Goal: Transaction & Acquisition: Purchase product/service

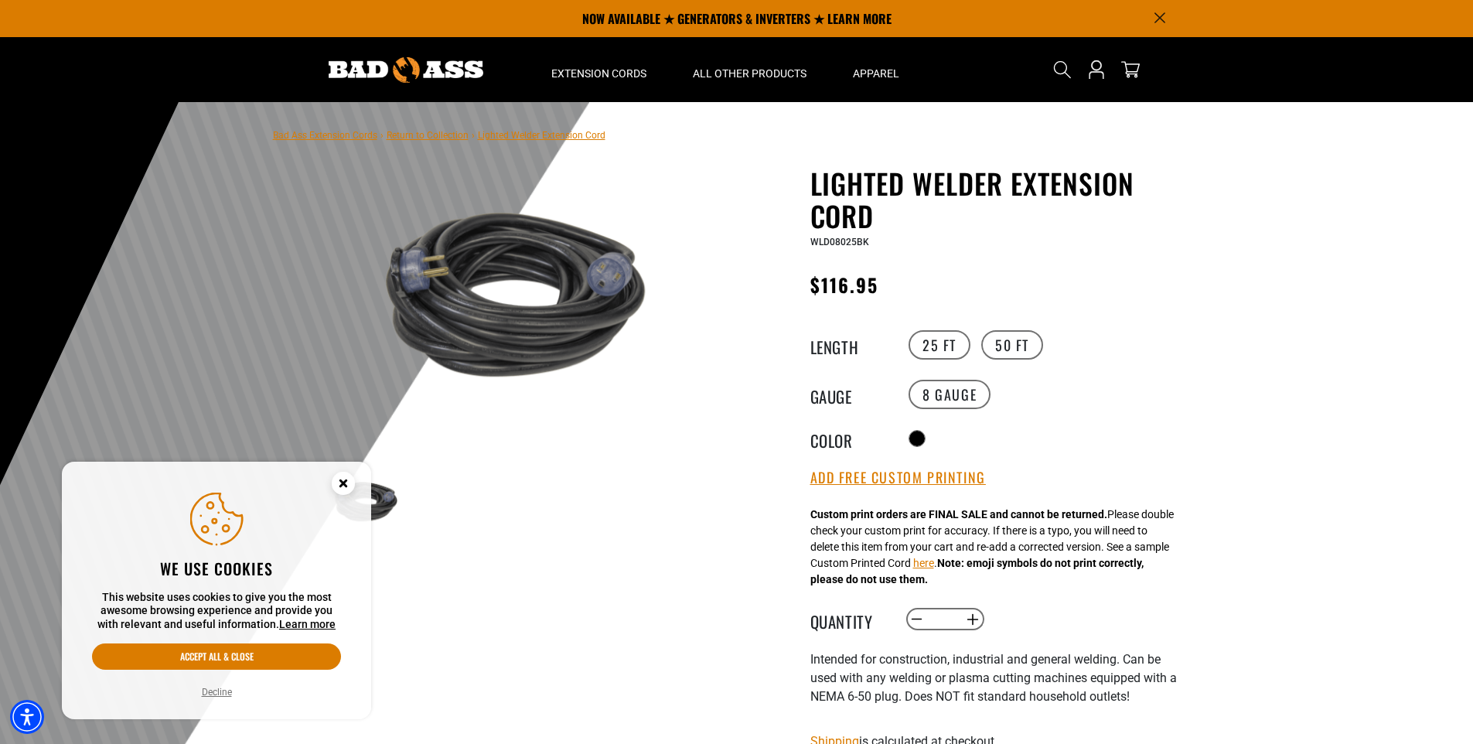
click at [594, 291] on img at bounding box center [505, 294] width 373 height 248
click at [239, 650] on button "Accept all & close" at bounding box center [216, 656] width 249 height 26
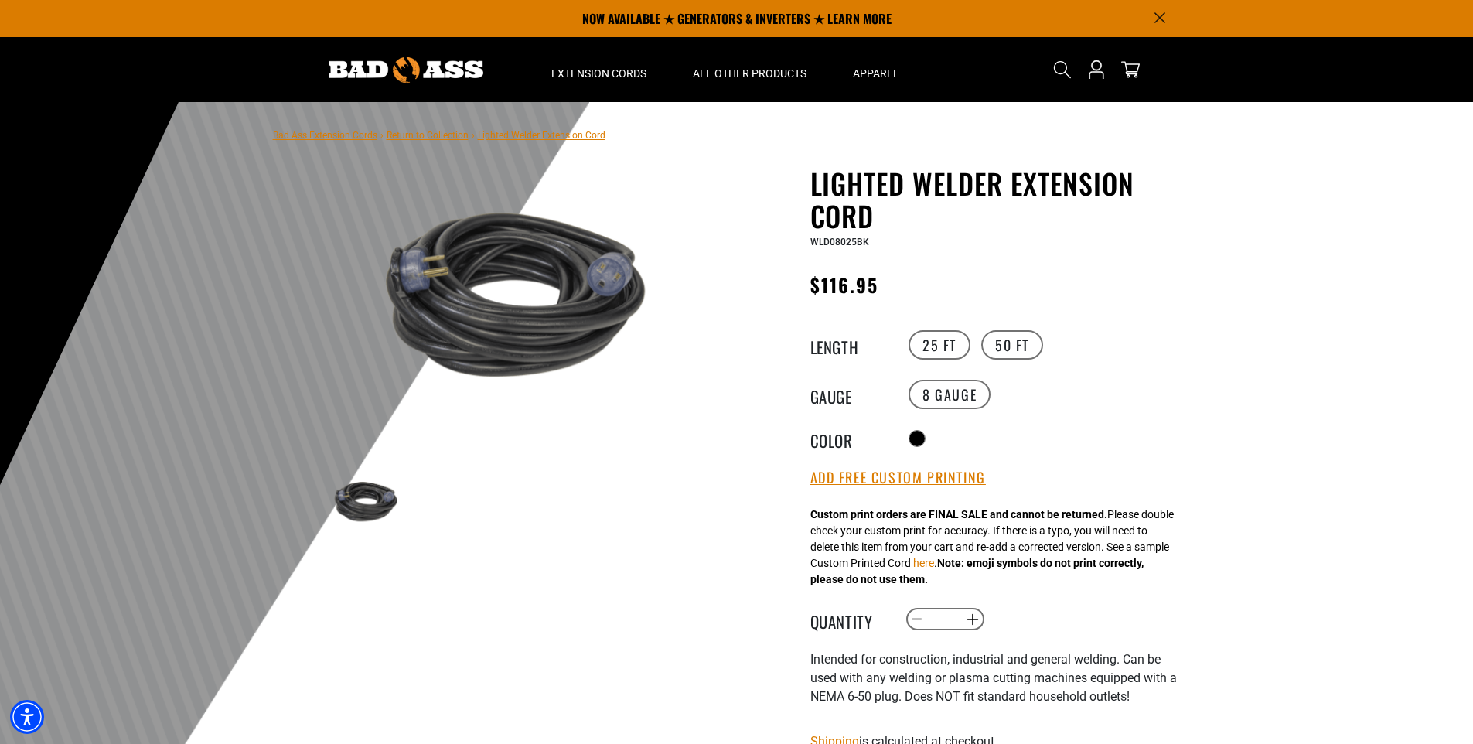
click at [512, 312] on img at bounding box center [505, 294] width 373 height 248
click at [511, 312] on img at bounding box center [505, 294] width 373 height 248
click at [1021, 350] on label "50 FT" at bounding box center [1012, 344] width 62 height 29
click at [946, 349] on label "25 FT" at bounding box center [939, 344] width 62 height 29
